Goal: Check status

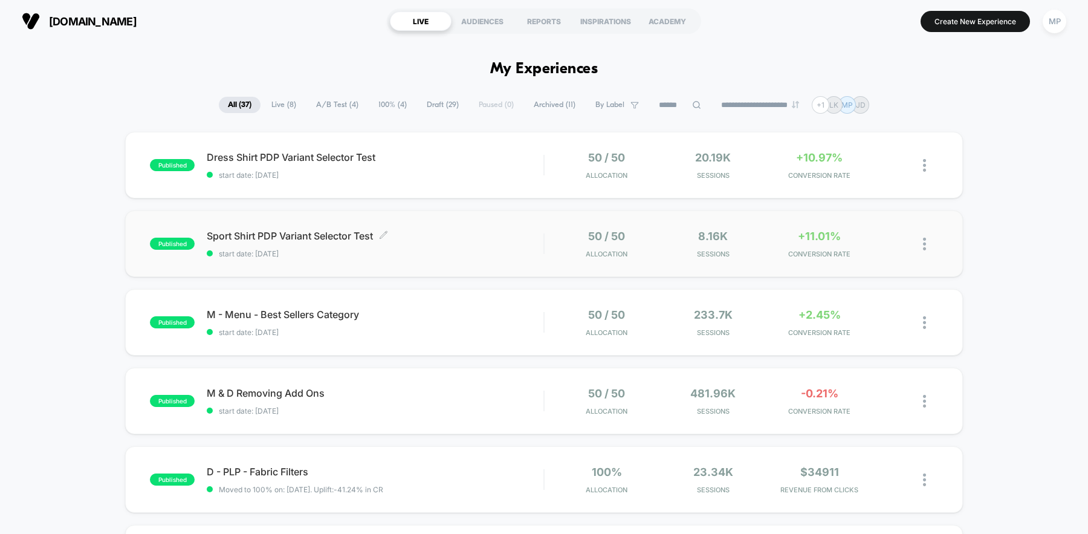
click at [433, 247] on div "Sport Shirt PDP Variant Selector Test Click to edit experience details Click to…" at bounding box center [375, 244] width 337 height 28
click at [430, 174] on span "start date: [DATE]" at bounding box center [375, 174] width 337 height 9
